Goal: Check status

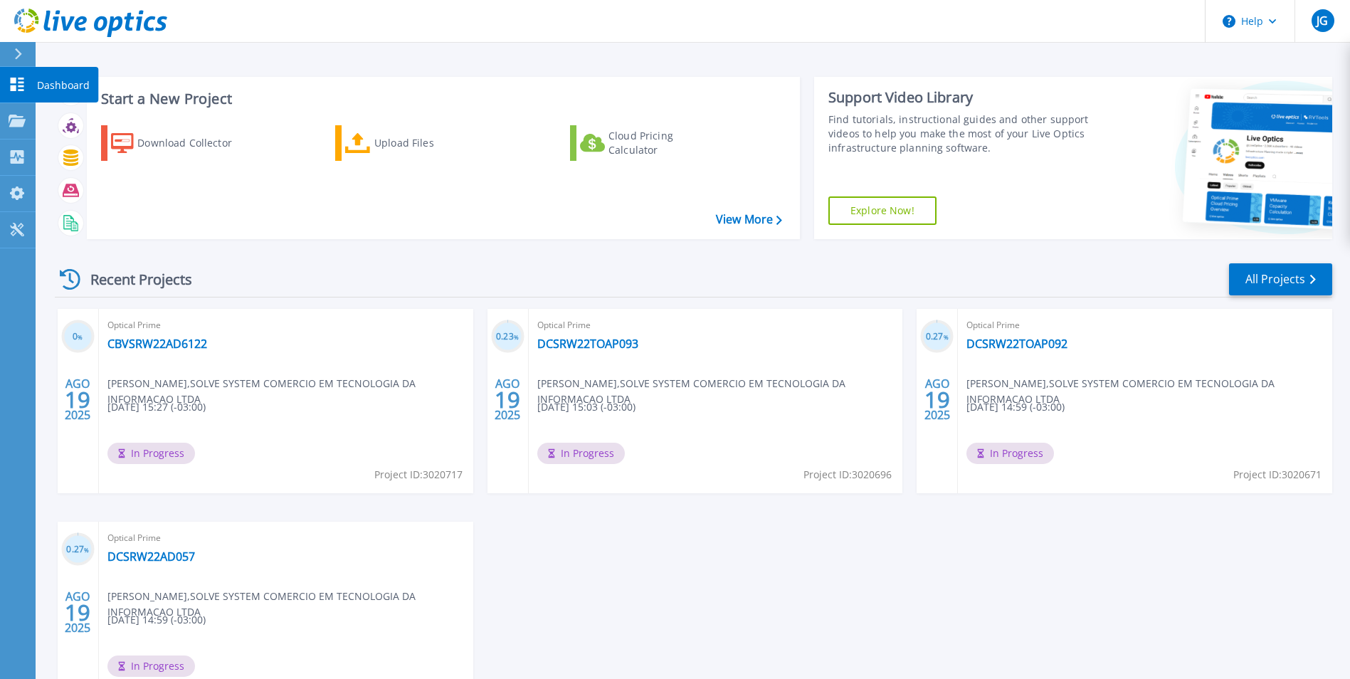
click at [14, 87] on icon at bounding box center [18, 85] width 14 height 14
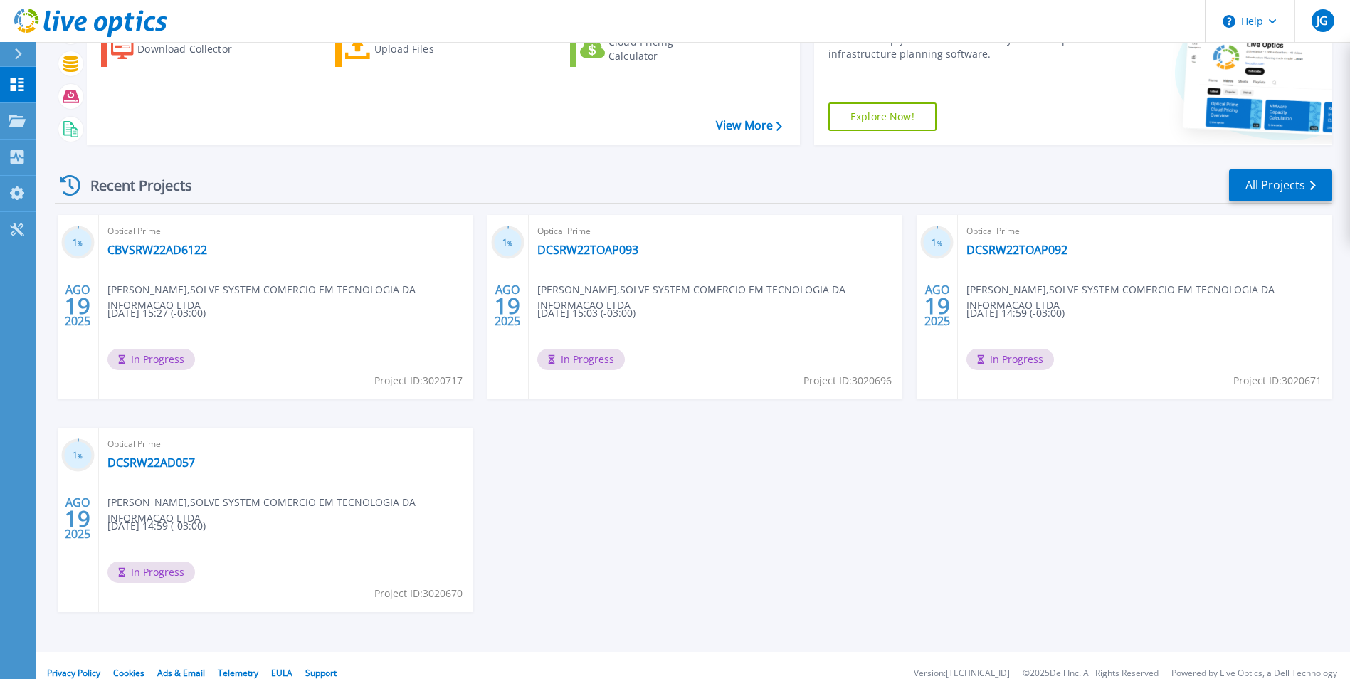
scroll to position [110, 0]
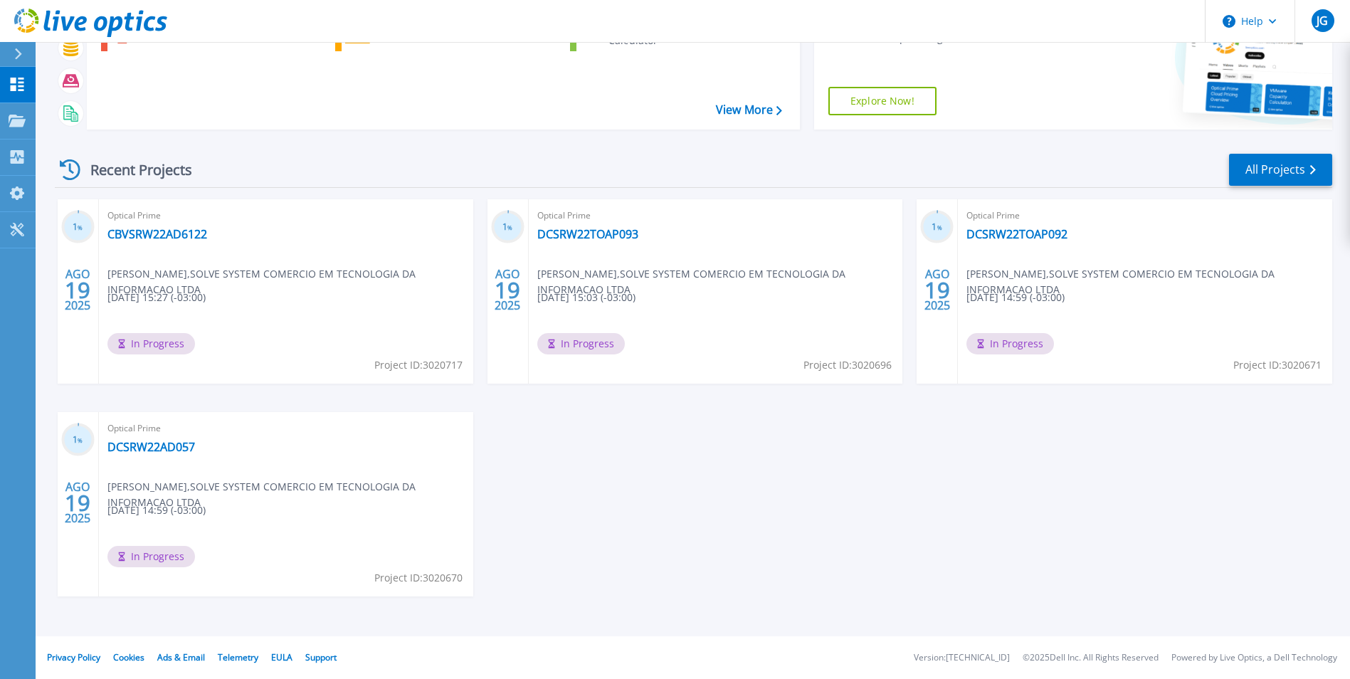
click at [139, 345] on span "In Progress" at bounding box center [151, 343] width 88 height 21
click at [145, 237] on link "CBVSRW22AD6122" at bounding box center [157, 234] width 100 height 14
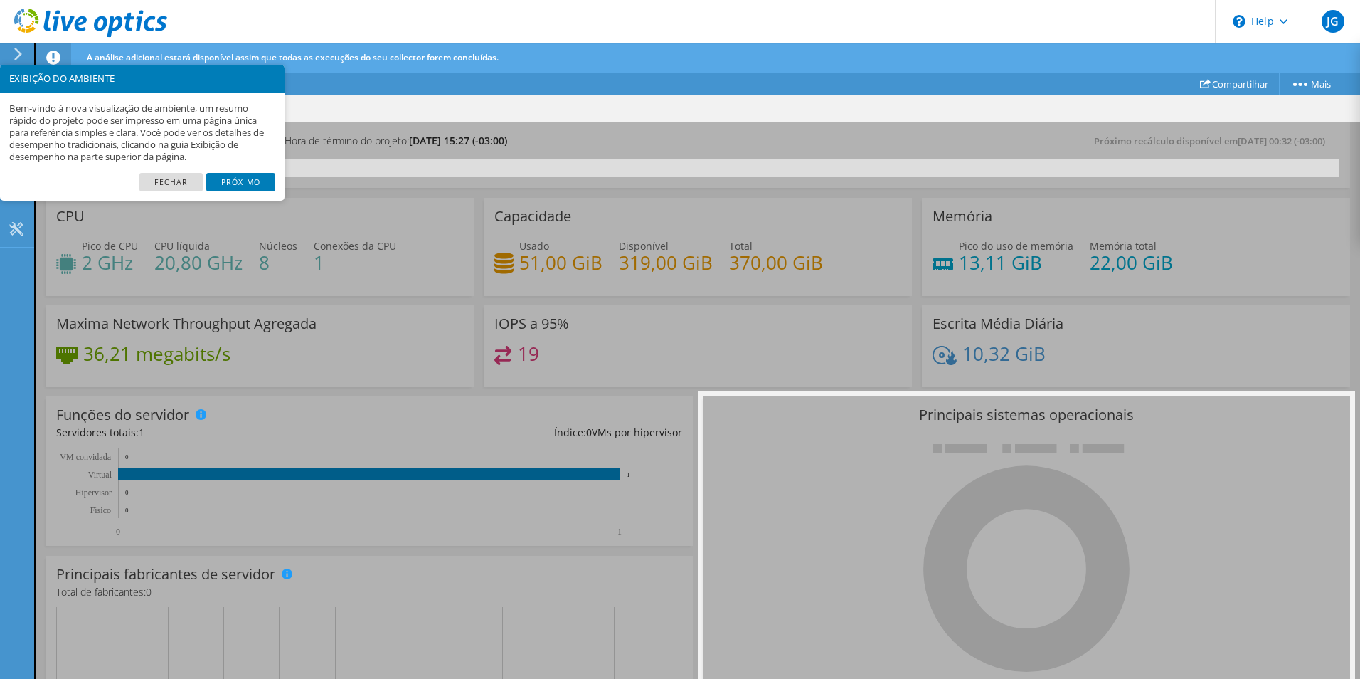
click at [186, 183] on link "Fechar" at bounding box center [170, 182] width 63 height 18
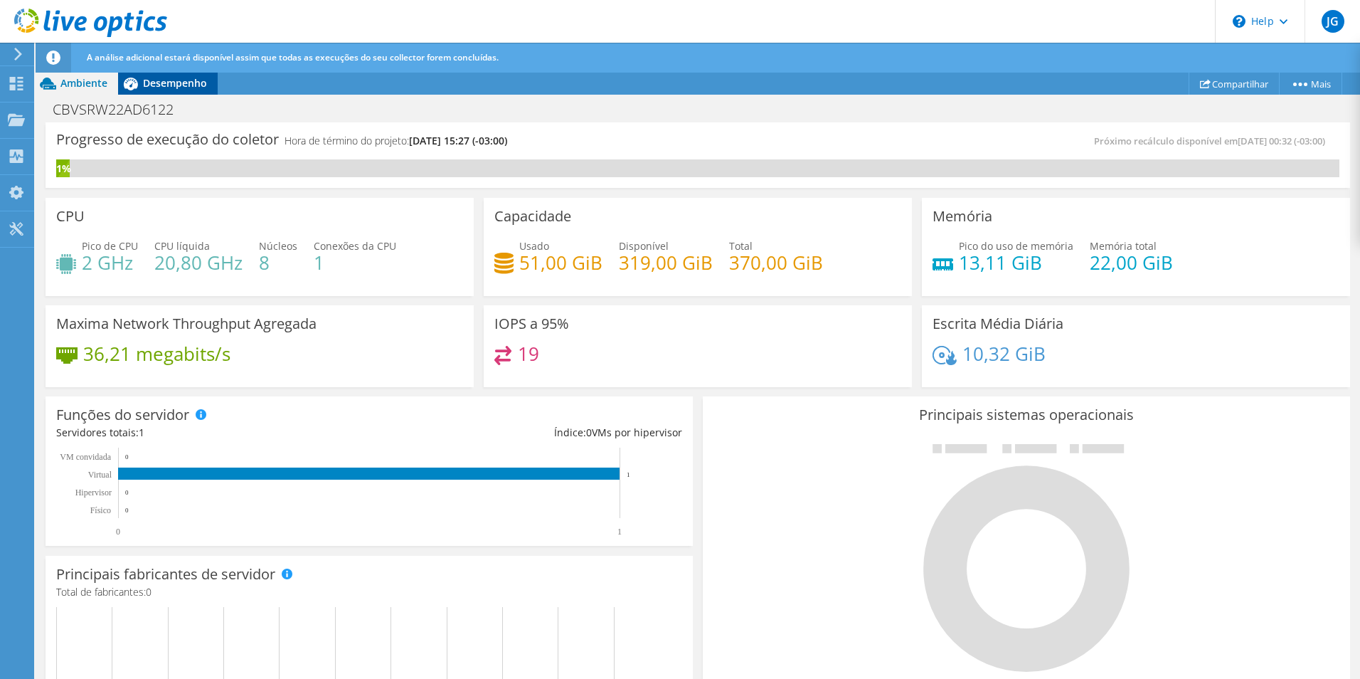
click at [173, 90] on div "Desempenho" at bounding box center [168, 83] width 100 height 23
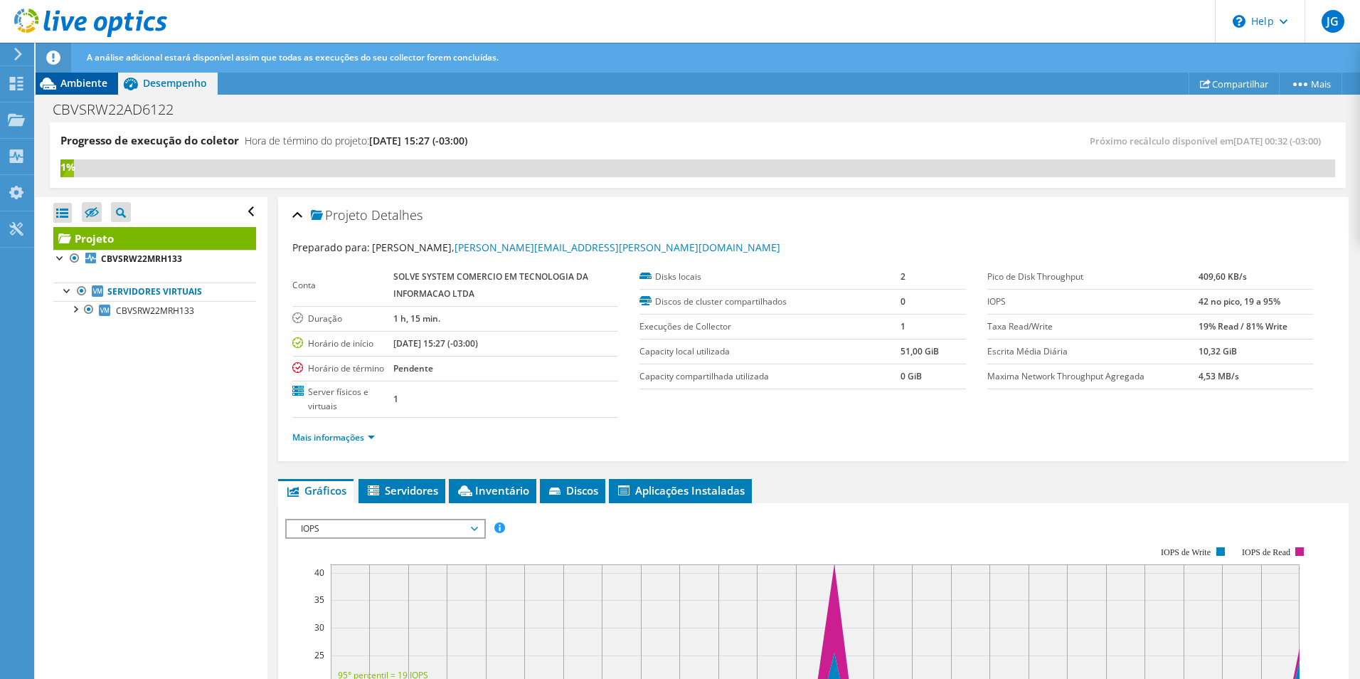
click at [104, 80] on span "Ambiente" at bounding box center [83, 83] width 47 height 14
